Goal: Check status: Check status

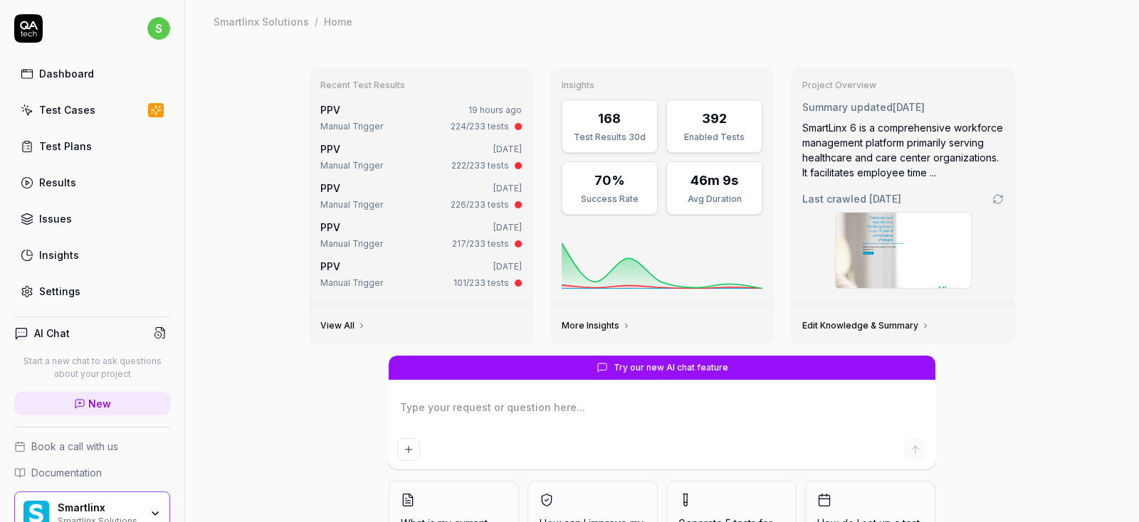
click at [75, 182] on link "Results" at bounding box center [92, 183] width 156 height 28
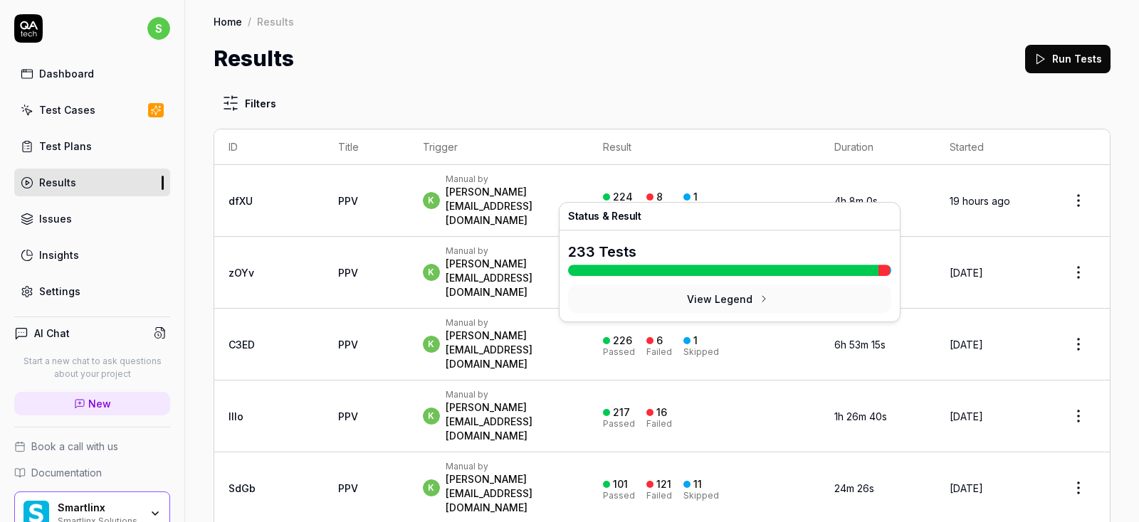
click at [635, 204] on div "Passed" at bounding box center [619, 208] width 32 height 9
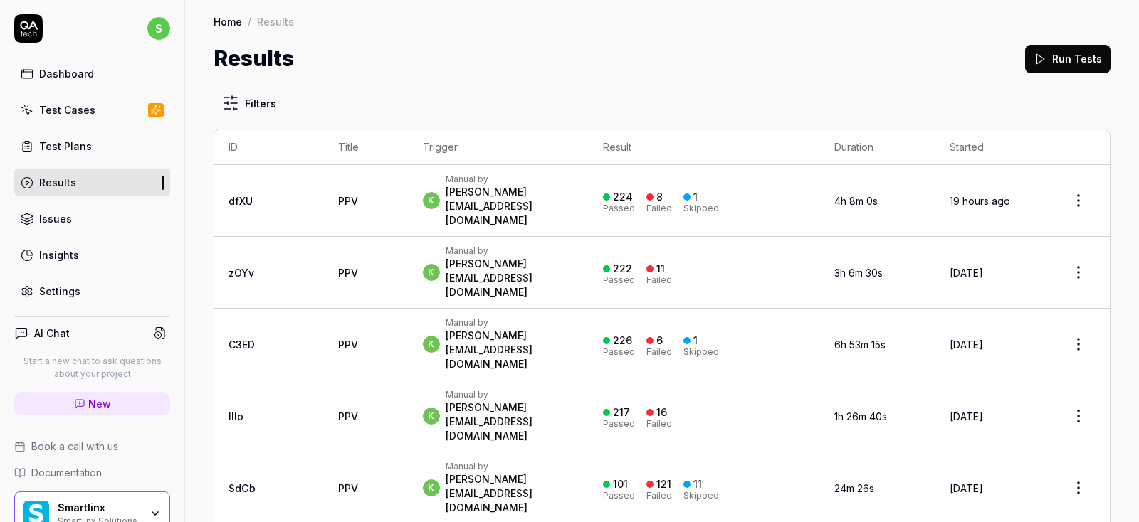
click at [719, 204] on div "Skipped" at bounding box center [701, 208] width 36 height 9
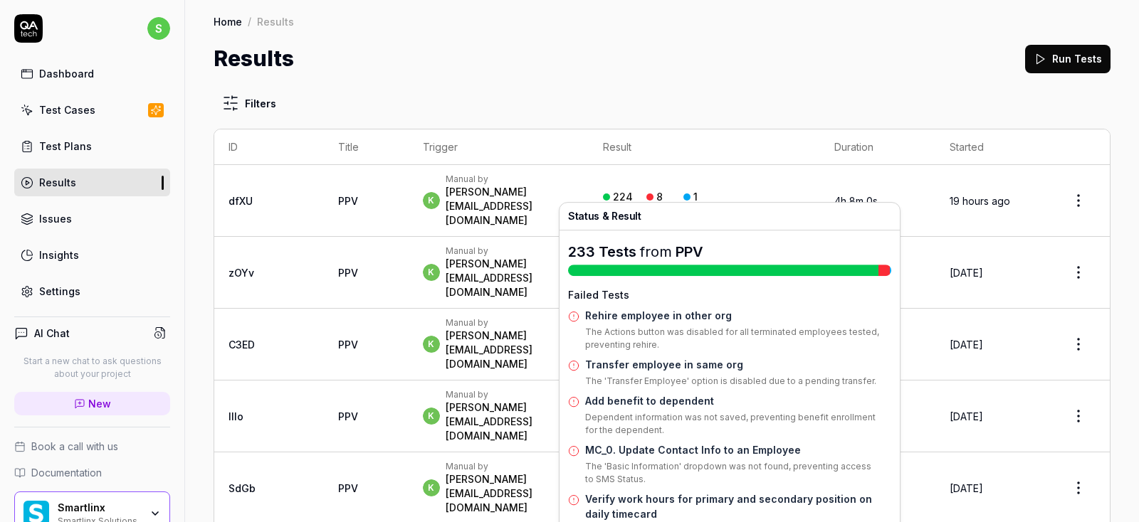
click at [633, 191] on div "224" at bounding box center [623, 197] width 20 height 13
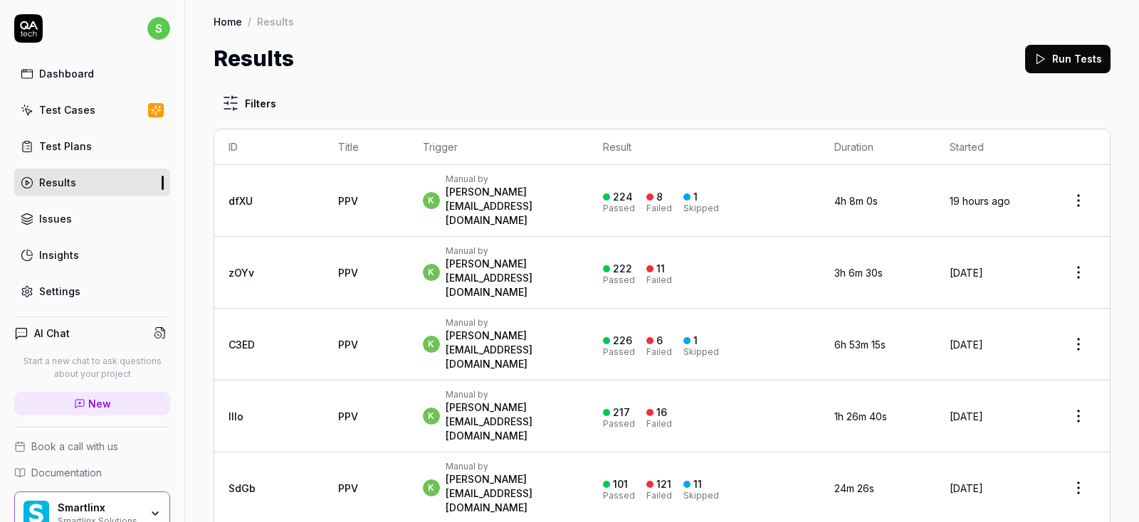
scroll to position [85, 0]
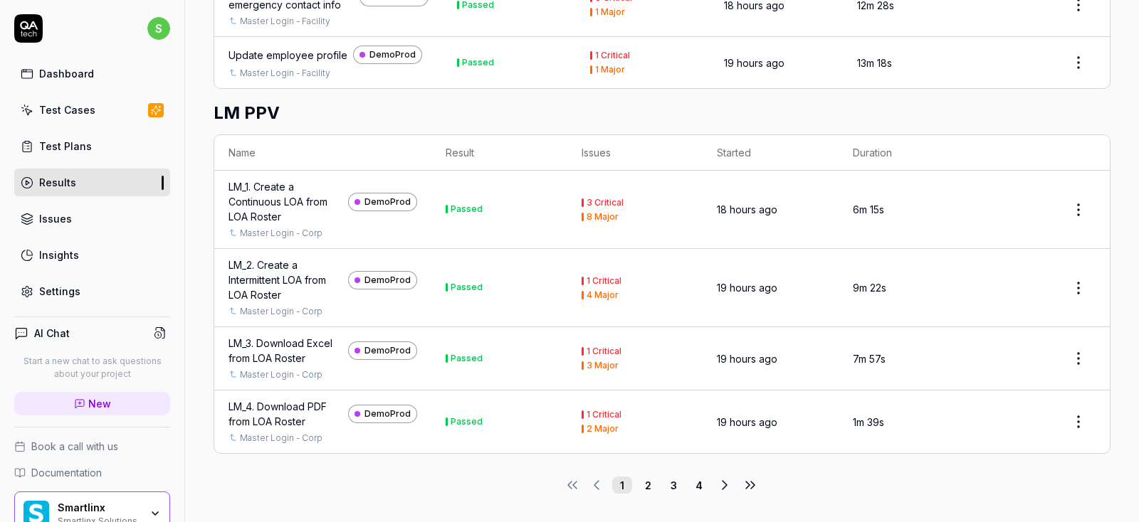
scroll to position [3760, 0]
click at [732, 486] on icon at bounding box center [724, 485] width 17 height 17
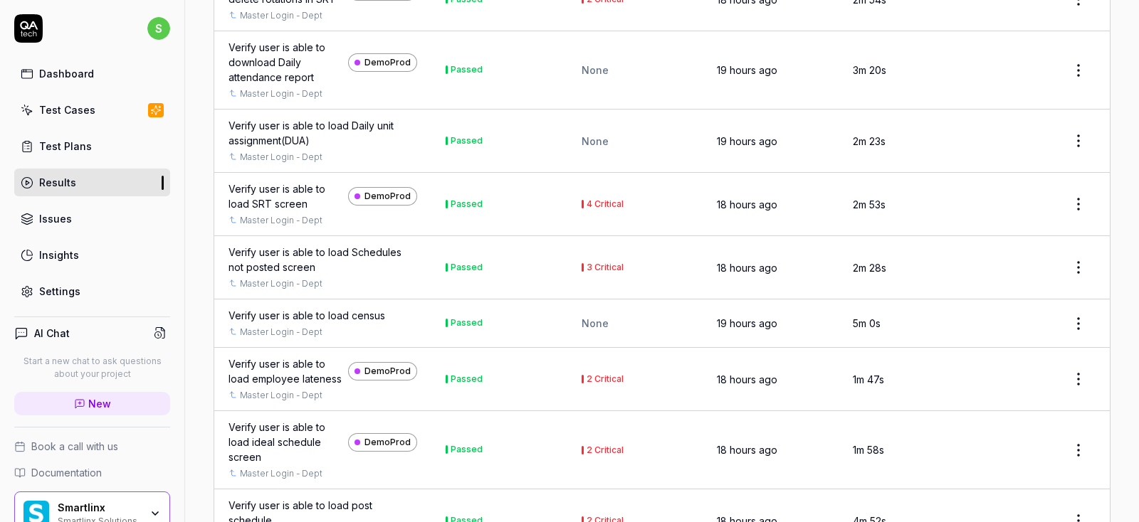
scroll to position [3960, 0]
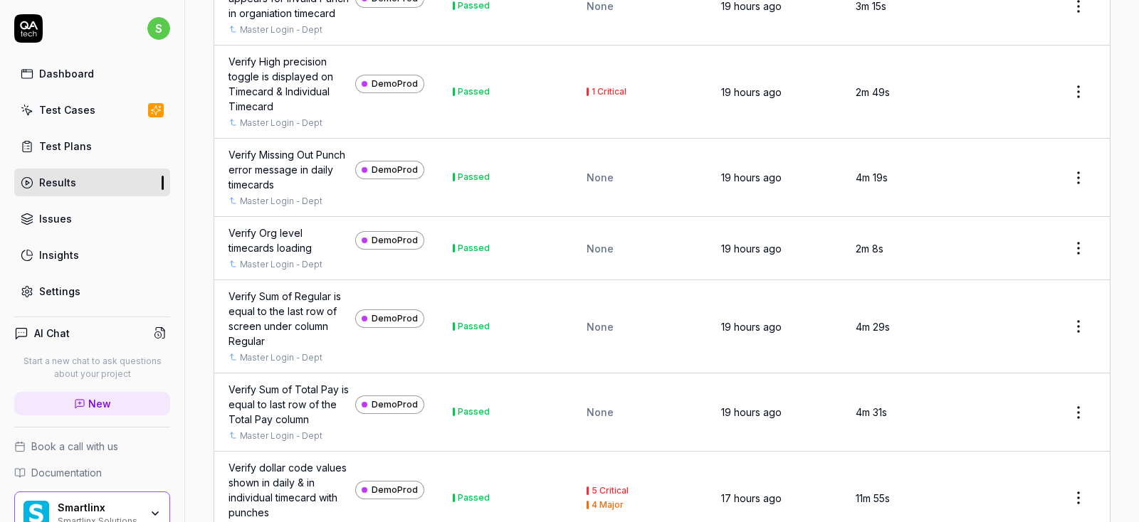
scroll to position [3957, 0]
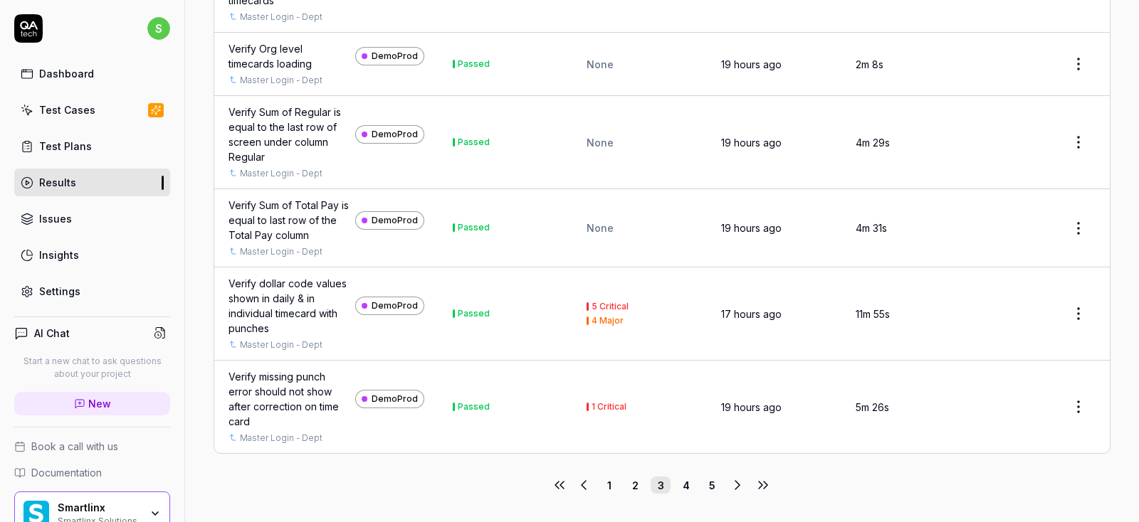
click at [689, 486] on button "4" at bounding box center [686, 485] width 20 height 17
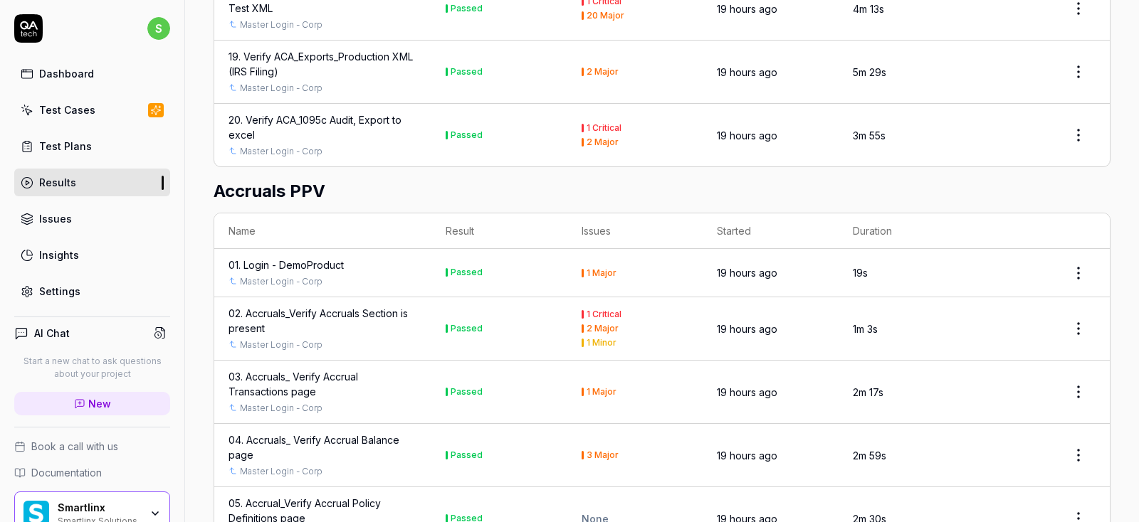
scroll to position [3960, 0]
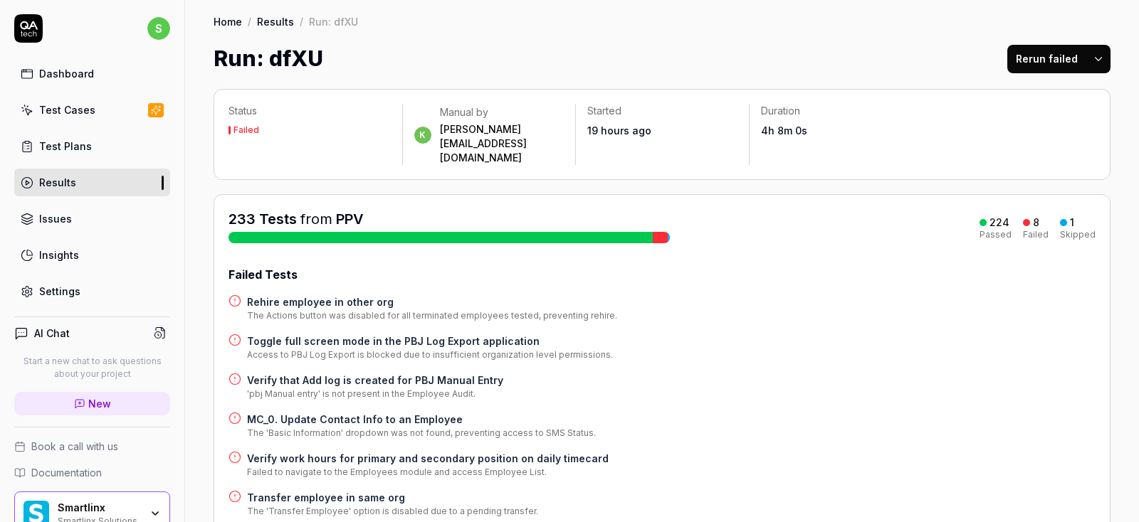
click at [1077, 231] on div "Skipped" at bounding box center [1078, 235] width 36 height 9
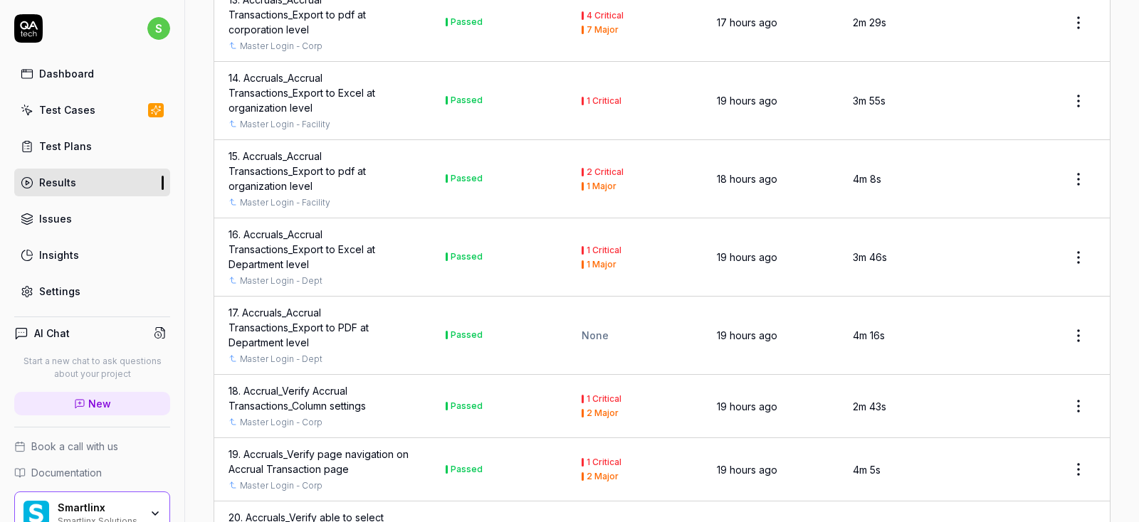
scroll to position [1366, 0]
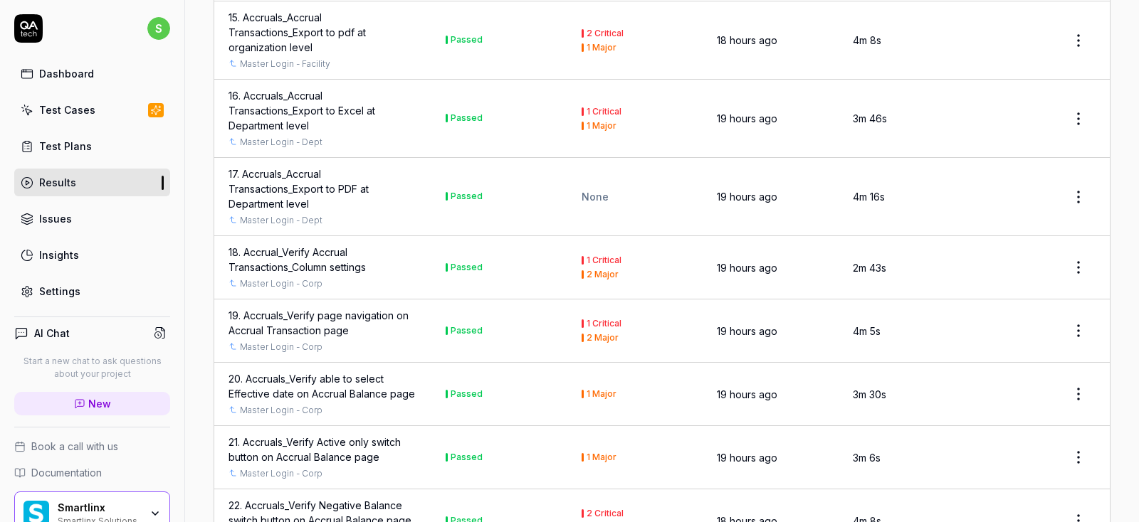
click at [50, 223] on div "Issues" at bounding box center [55, 218] width 33 height 15
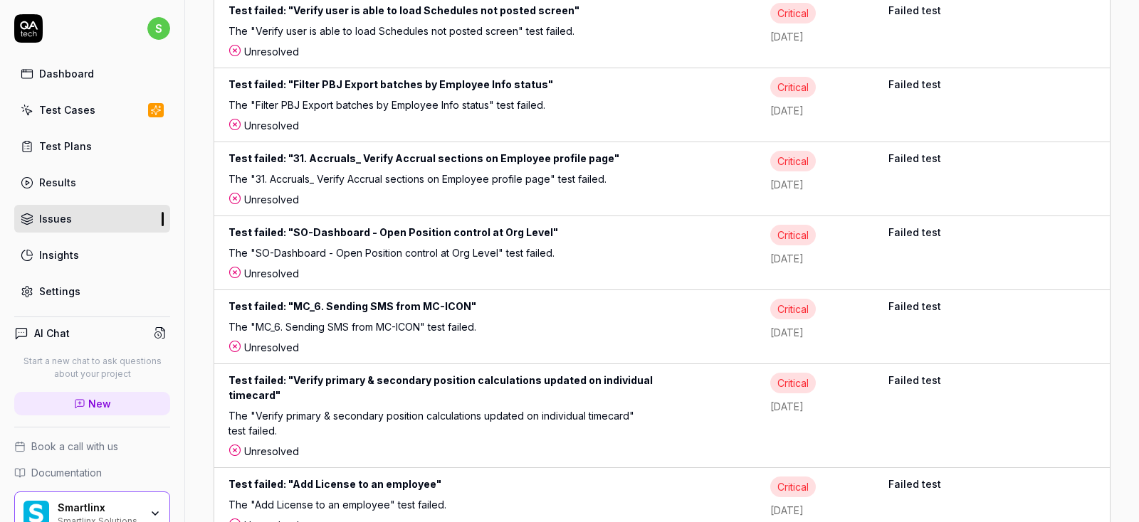
scroll to position [4014, 0]
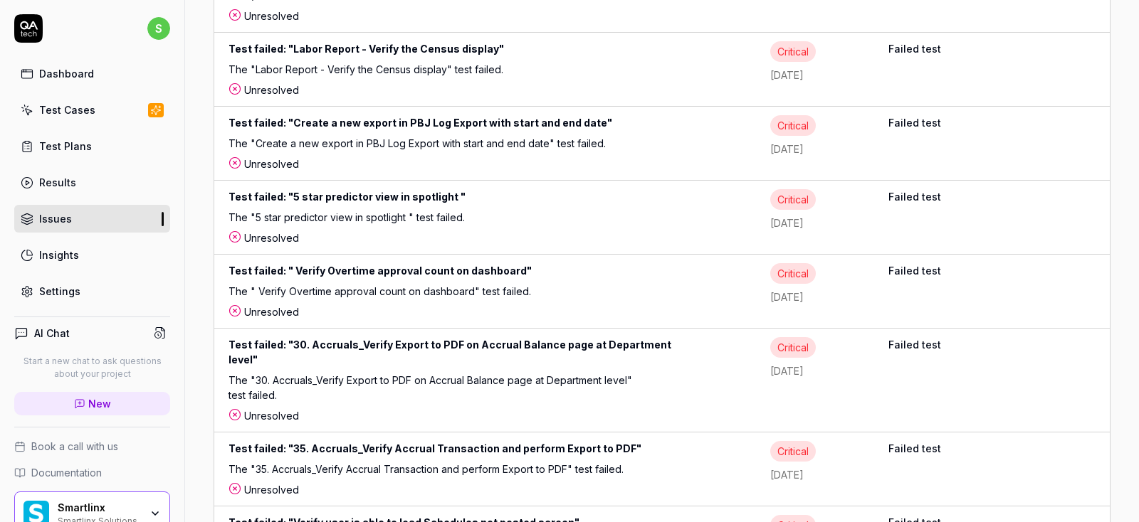
click at [44, 71] on div "Dashboard" at bounding box center [66, 73] width 55 height 15
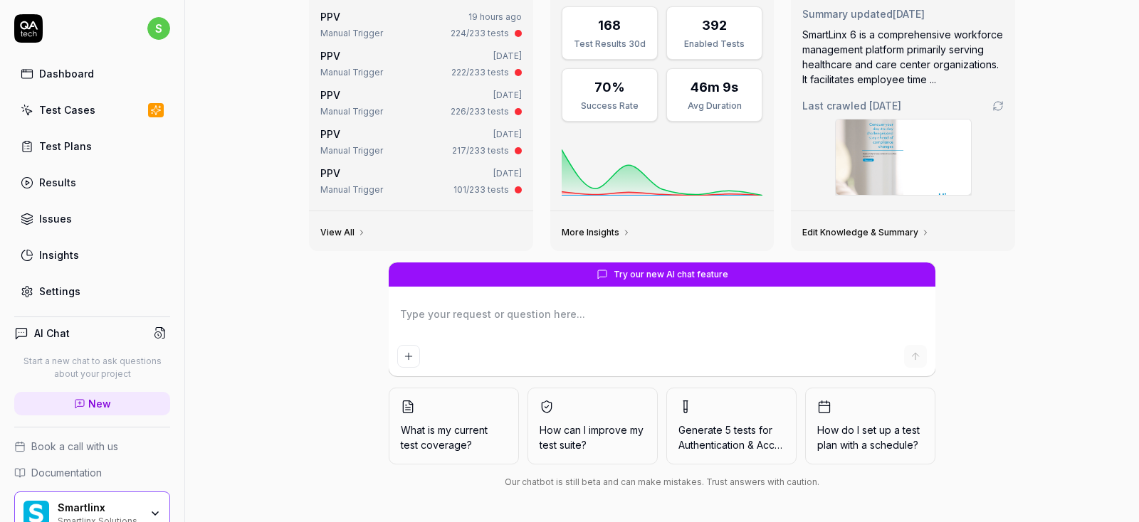
scroll to position [65, 0]
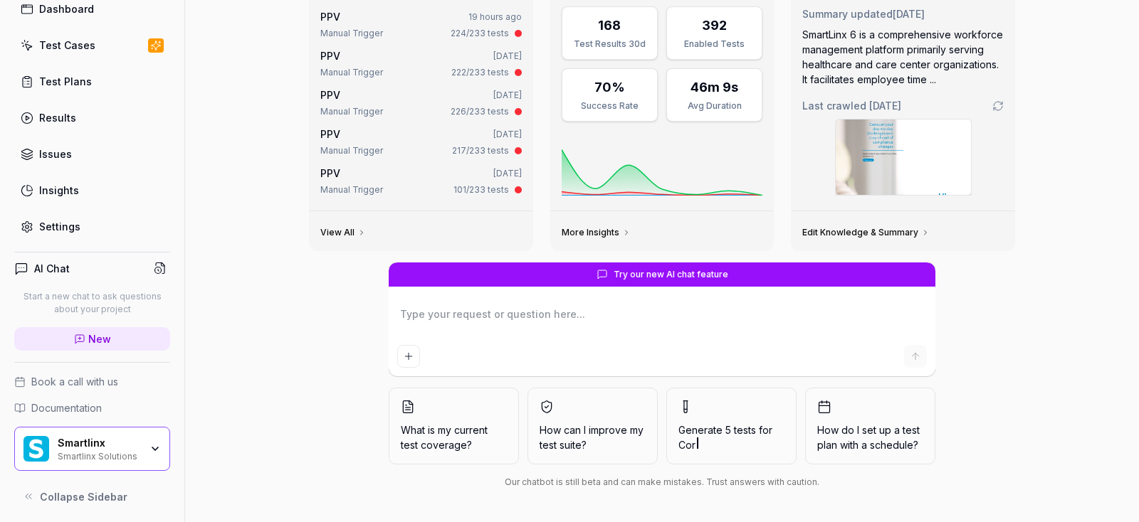
click at [158, 444] on icon "button" at bounding box center [154, 448] width 11 height 11
click at [282, 456] on div "Recent Test Results PPV 19 hours ago Manual Trigger 224/233 tests PPV [DATE] Ma…" at bounding box center [662, 236] width 954 height 574
type textarea "*"
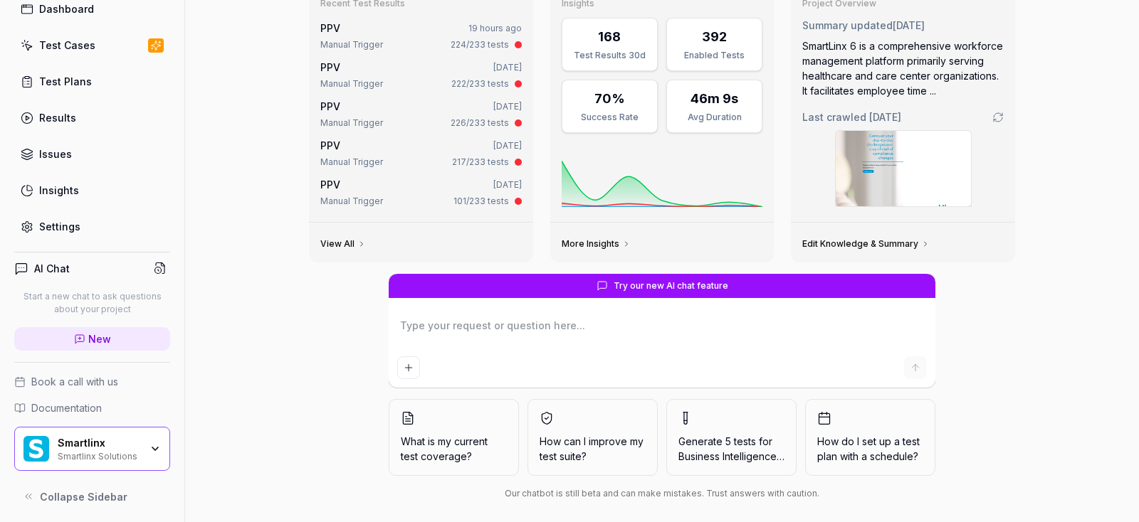
scroll to position [93, 0]
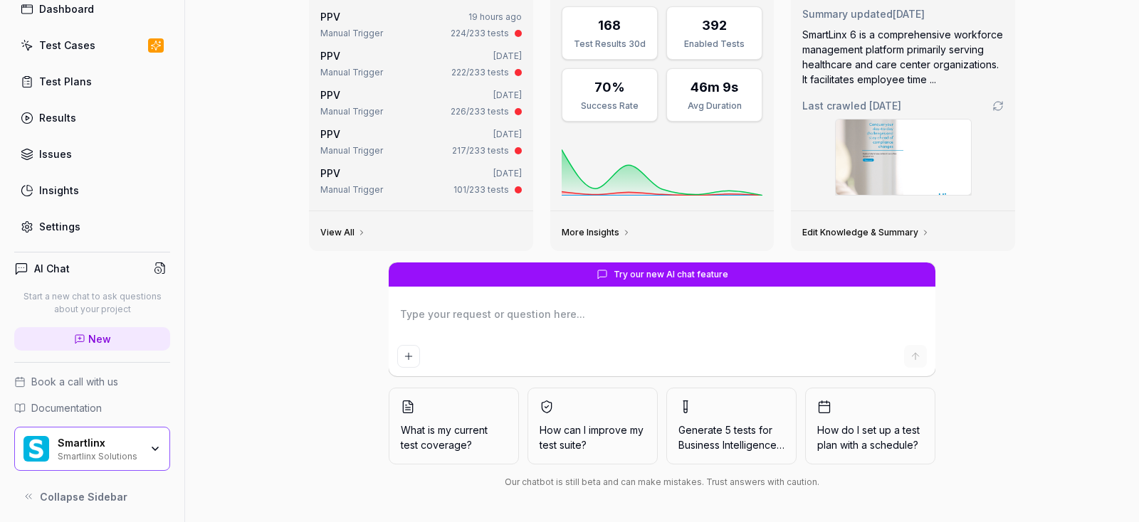
click at [68, 85] on div "Test Plans" at bounding box center [65, 81] width 53 height 15
